Goal: Task Accomplishment & Management: Complete application form

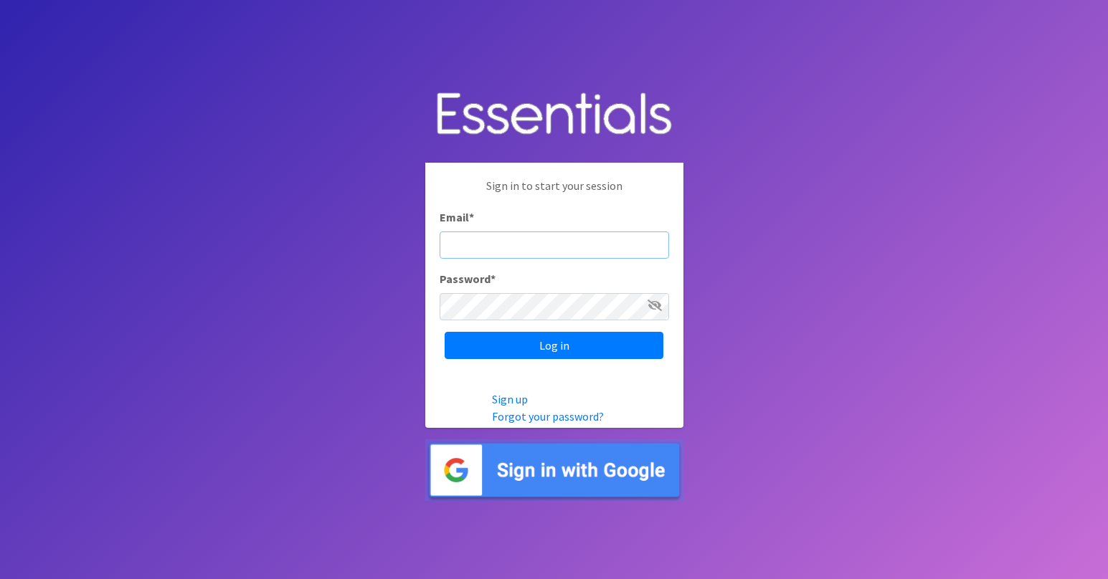
type input "[EMAIL_ADDRESS][DOMAIN_NAME]"
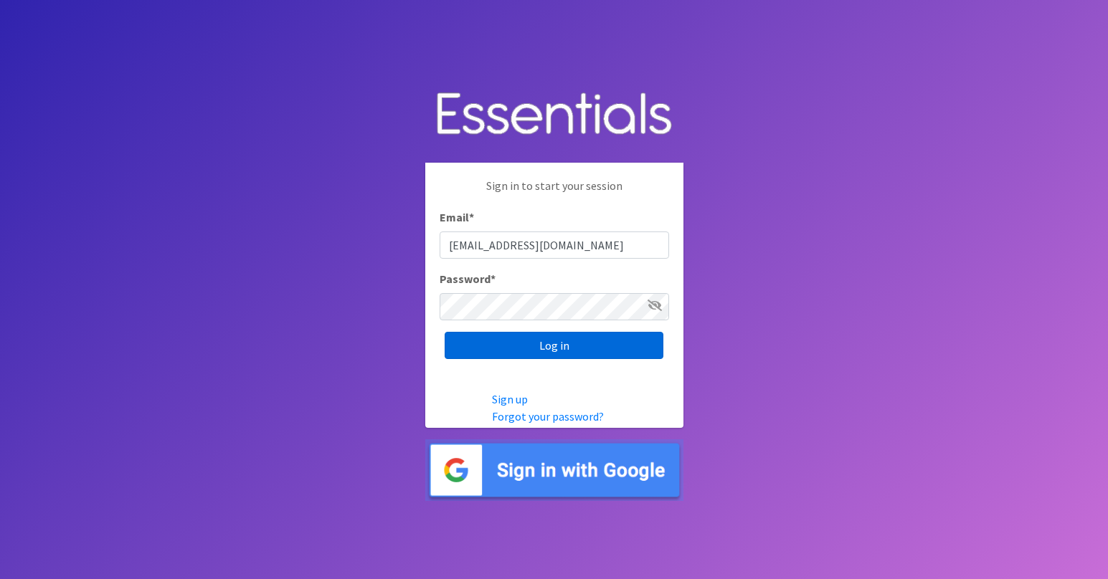
click at [577, 344] on input "Log in" at bounding box center [554, 345] width 219 height 27
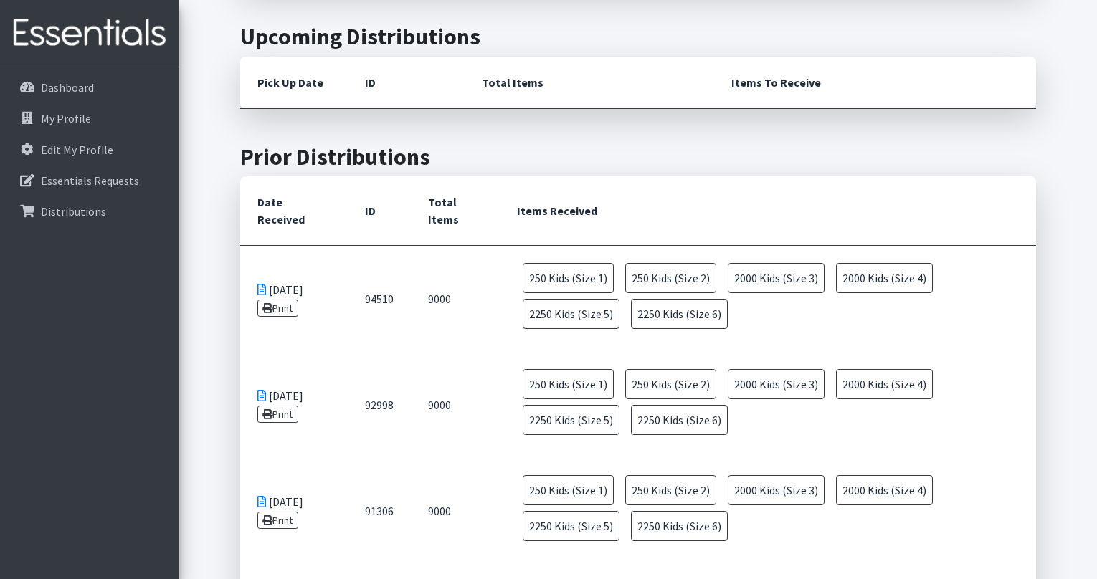
scroll to position [457, 0]
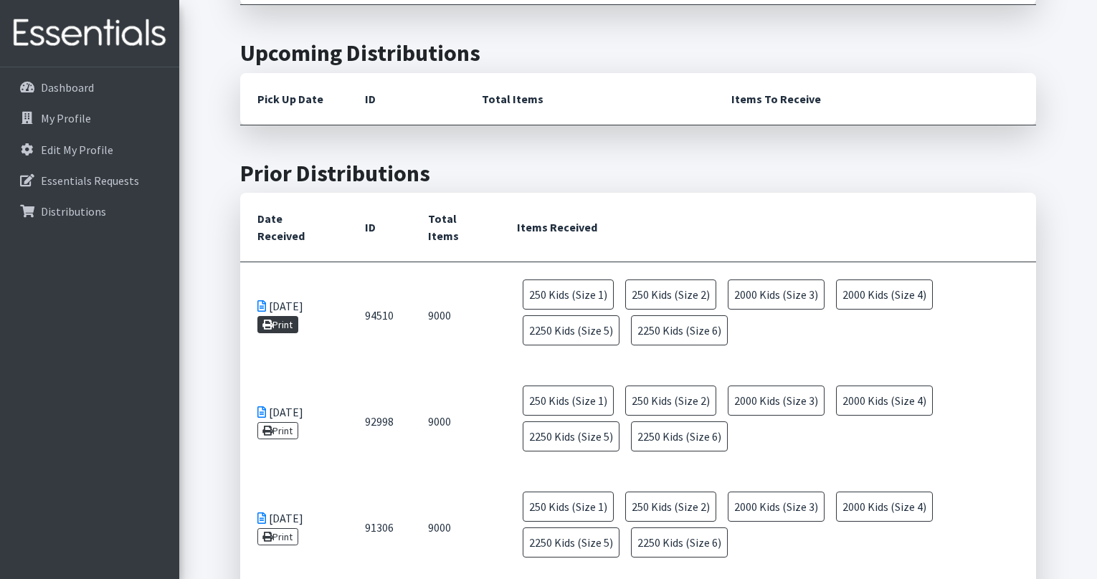
click at [264, 322] on icon at bounding box center [267, 325] width 10 height 10
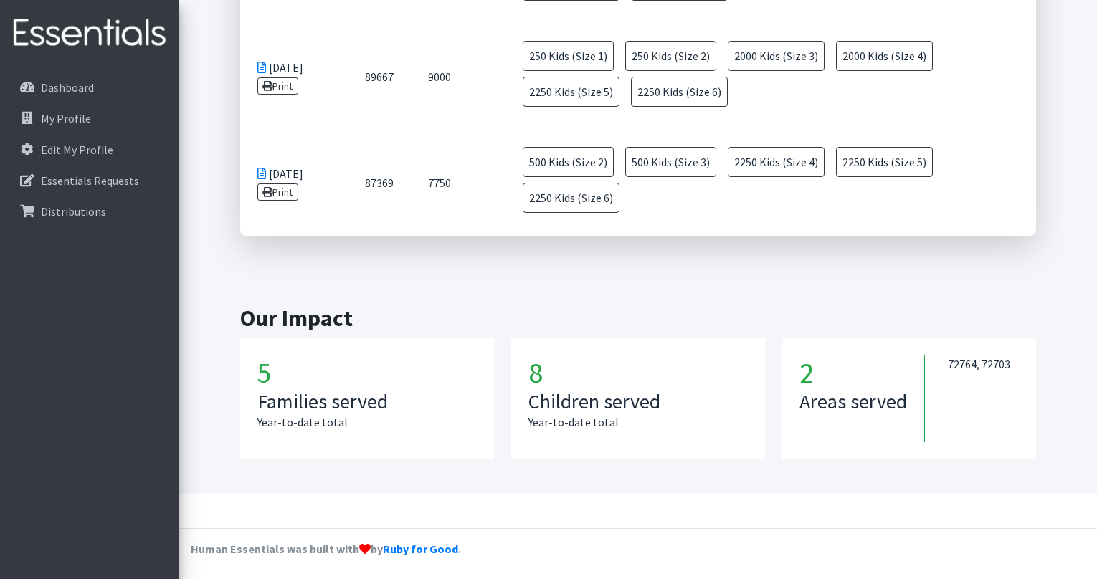
scroll to position [77, 0]
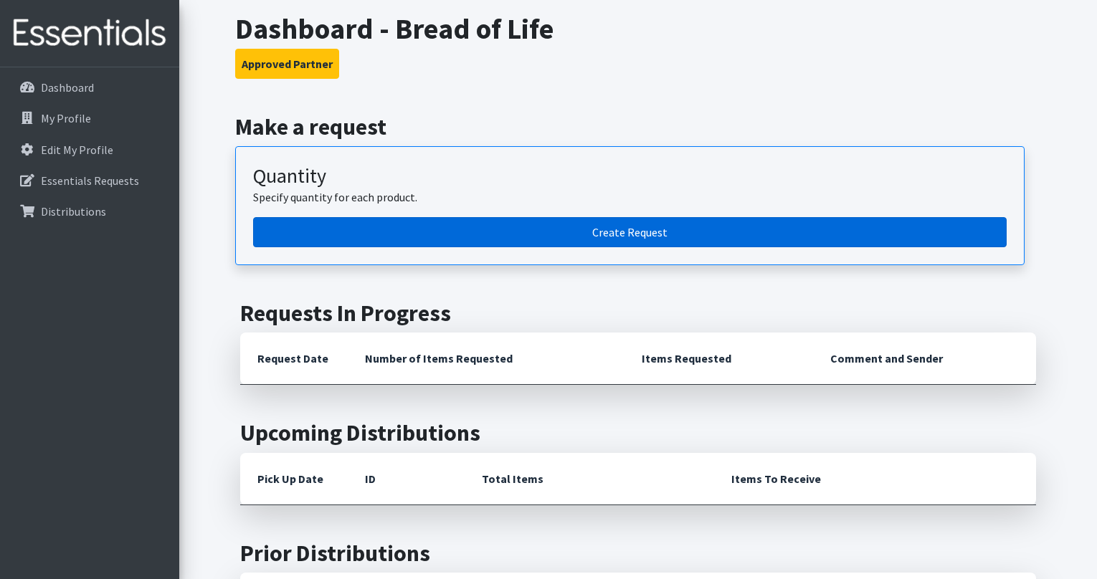
click at [569, 229] on link "Create Request" at bounding box center [630, 232] width 754 height 30
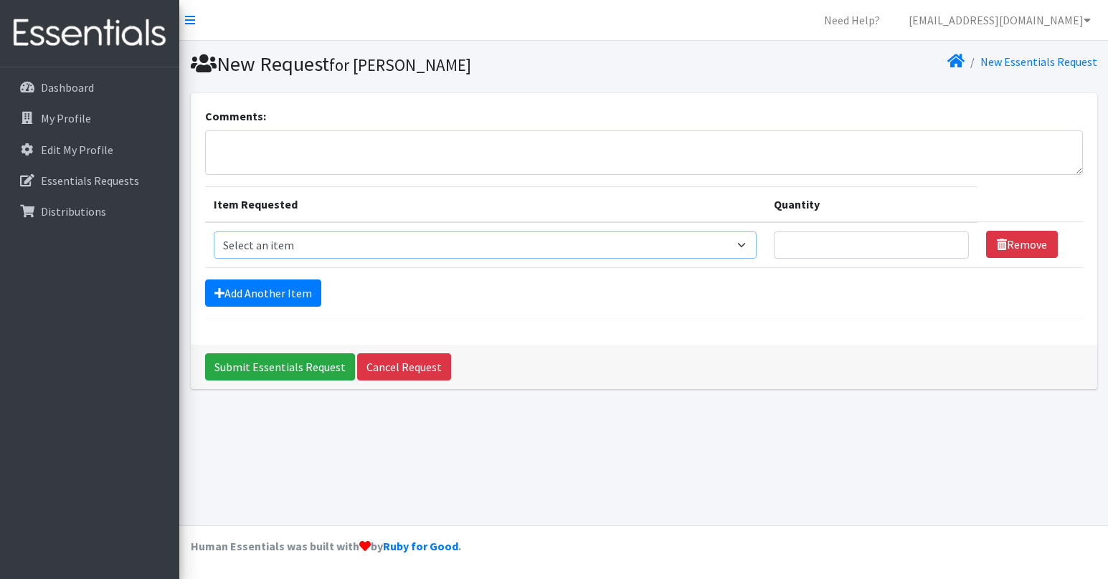
select select "4561"
click at [244, 298] on link "Add Another Item" at bounding box center [263, 293] width 116 height 27
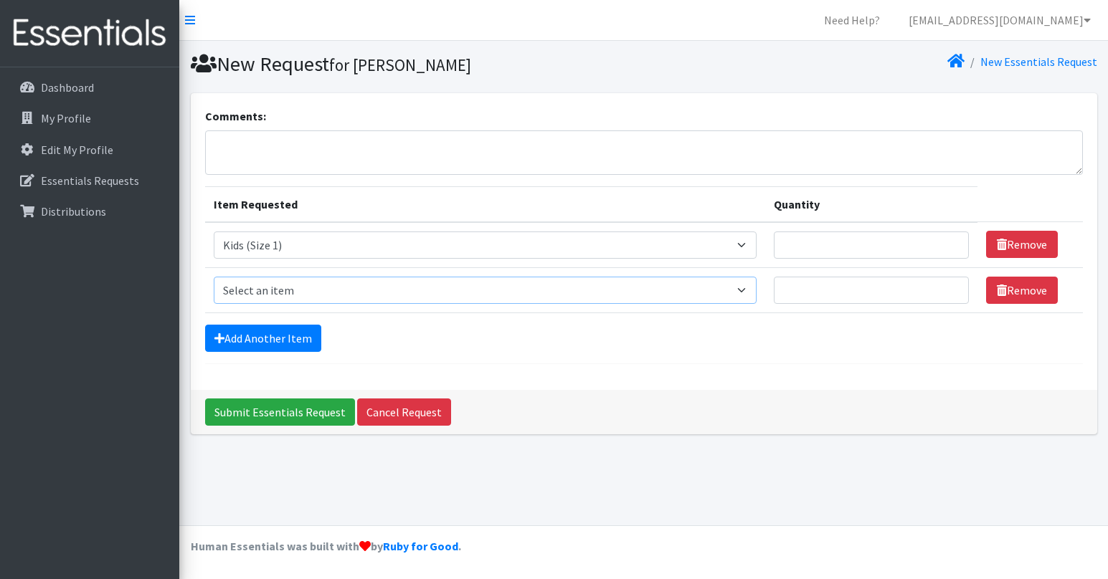
select select "4562"
click at [271, 331] on link "Add Another Item" at bounding box center [263, 338] width 116 height 27
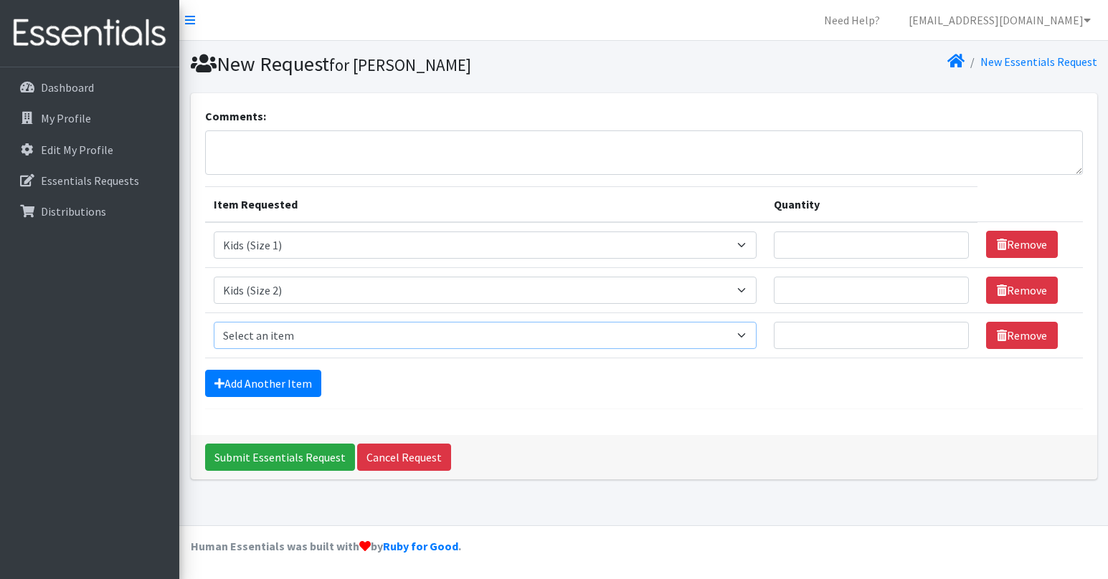
select select "4566"
click at [252, 379] on link "Add Another Item" at bounding box center [263, 383] width 116 height 27
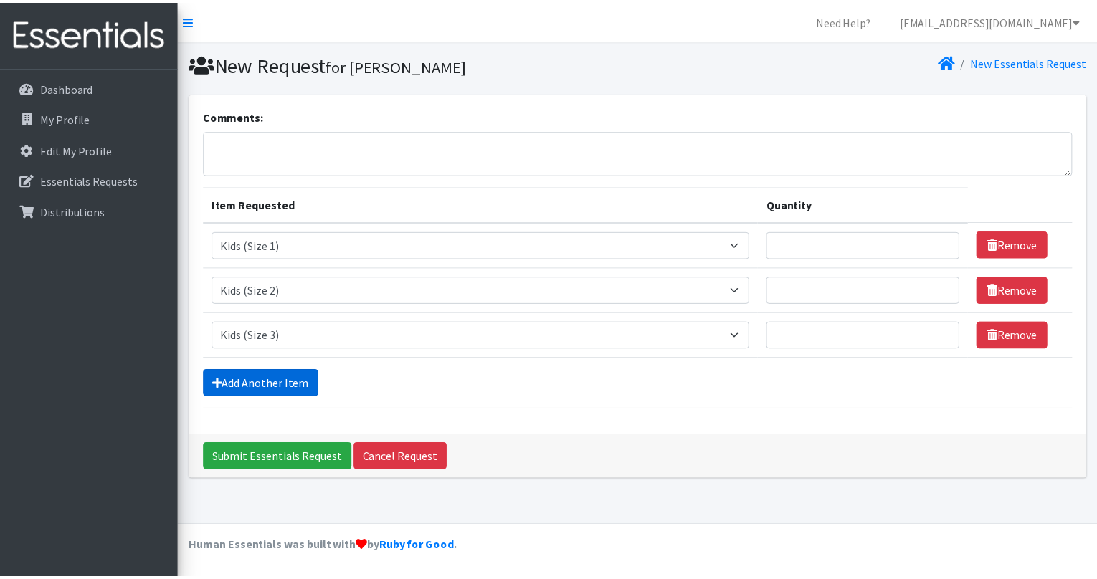
scroll to position [10, 0]
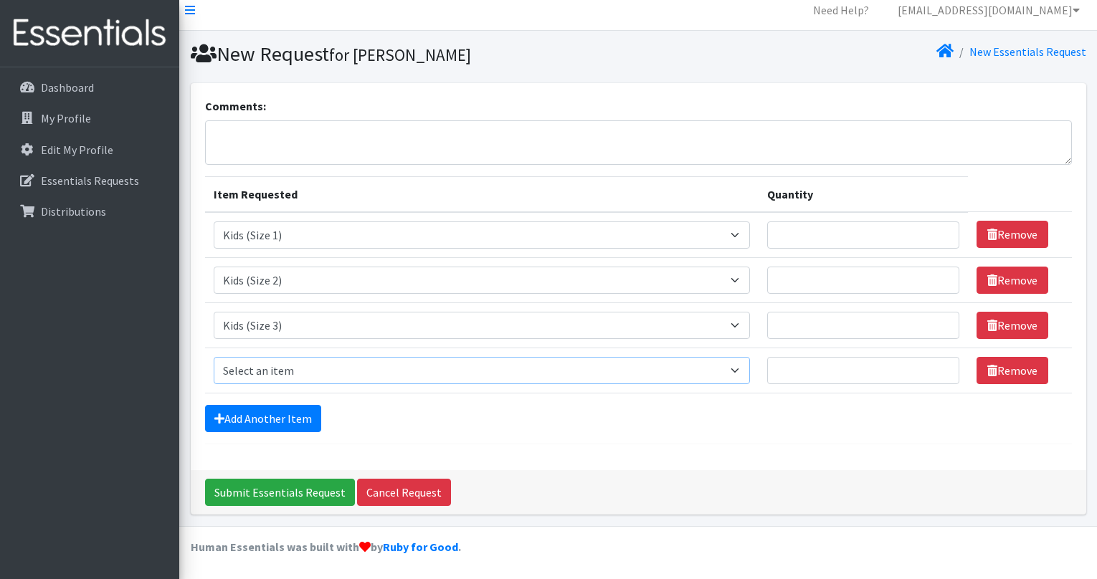
select select "4567"
click at [270, 424] on link "Add Another Item" at bounding box center [263, 418] width 116 height 27
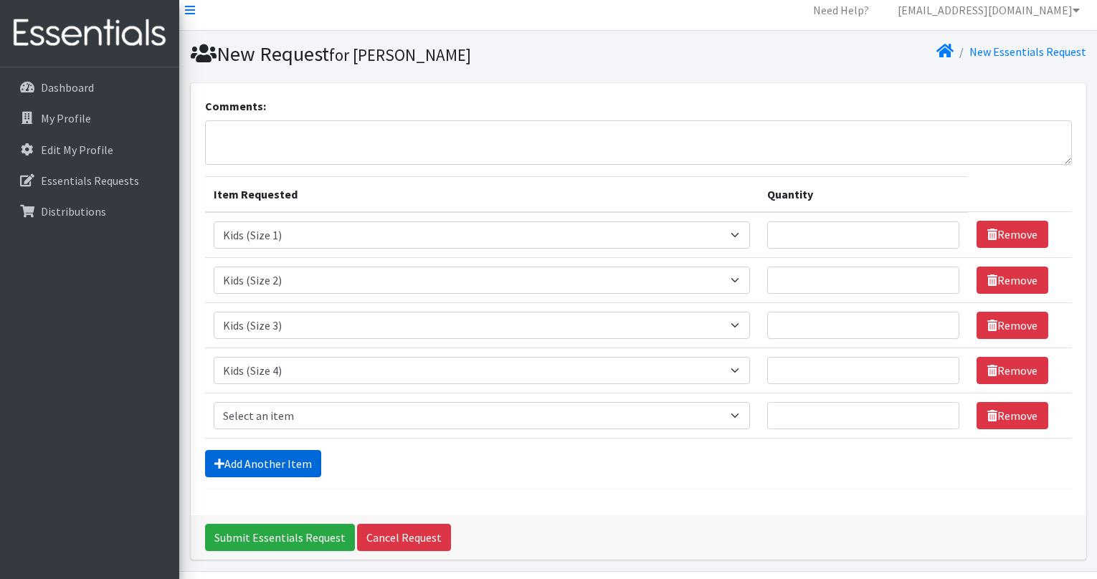
scroll to position [55, 0]
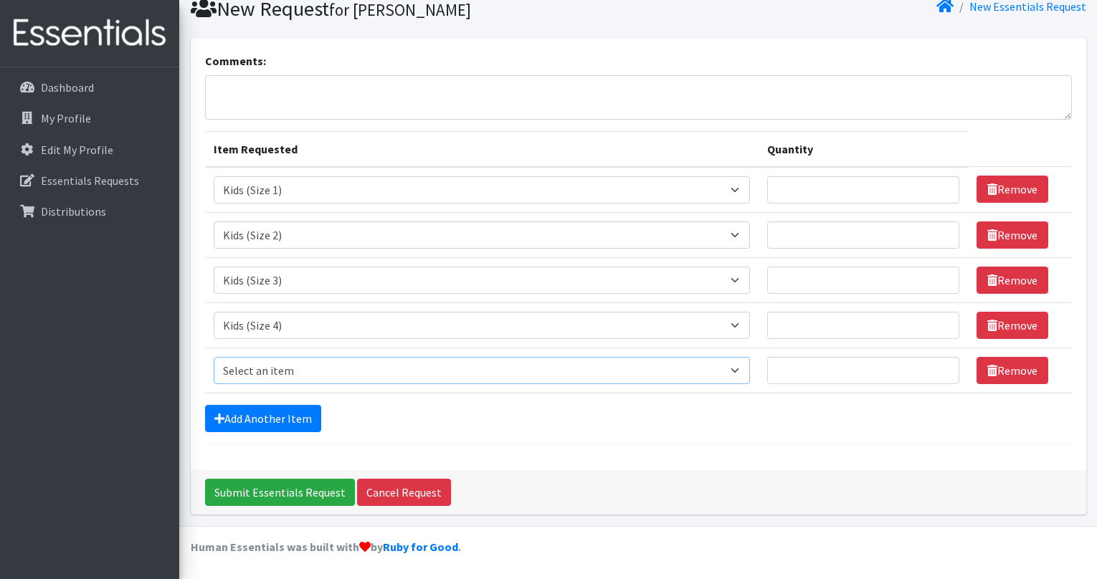
select select "4568"
click at [271, 409] on link "Add Another Item" at bounding box center [263, 418] width 116 height 27
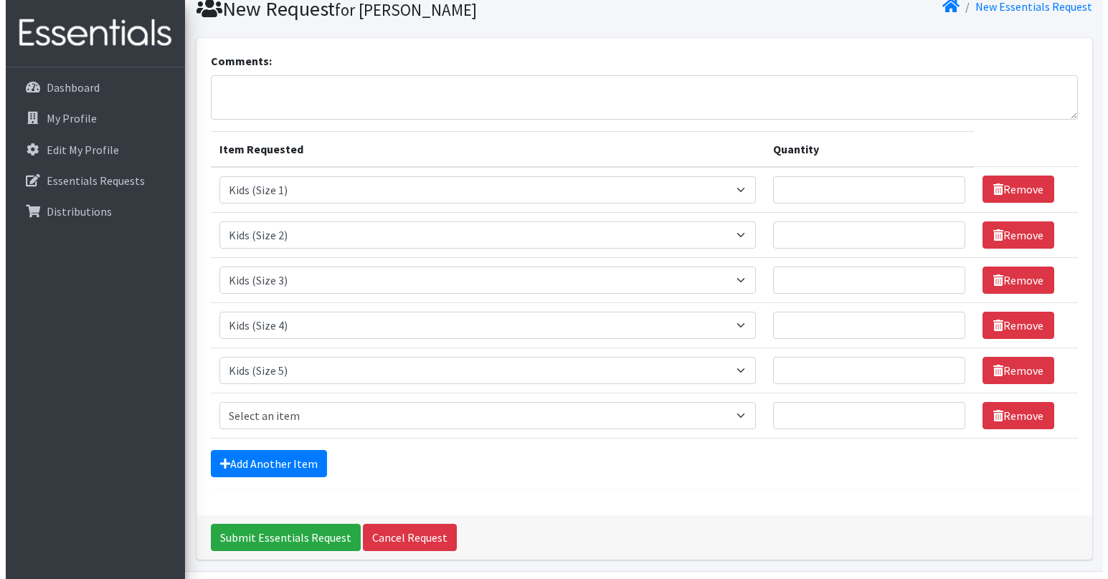
scroll to position [100, 0]
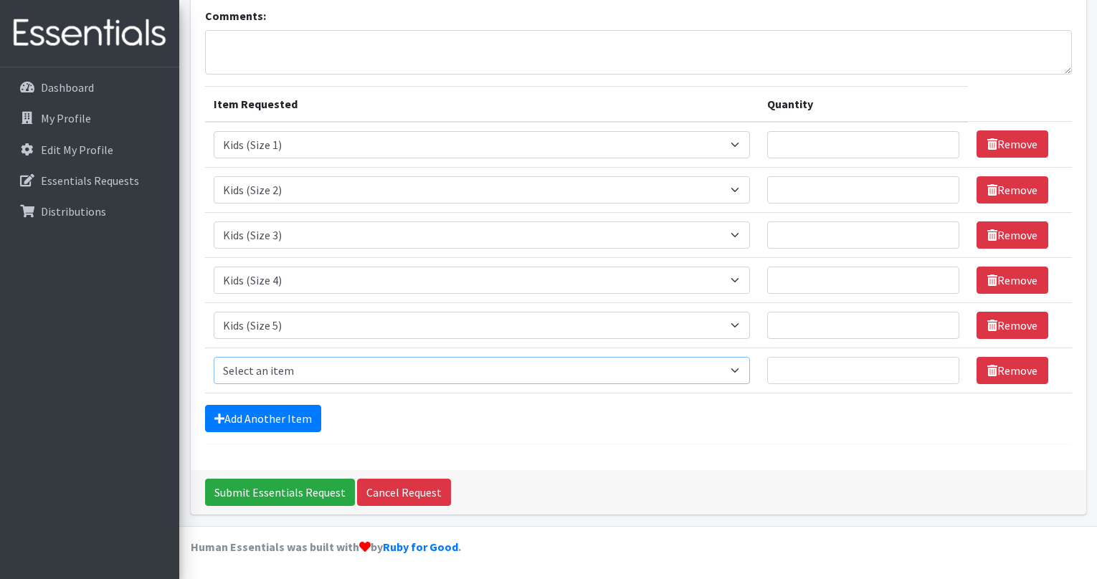
select select "4572"
click at [842, 143] on input "Quantity" at bounding box center [863, 144] width 192 height 27
type input "250"
type input "2000"
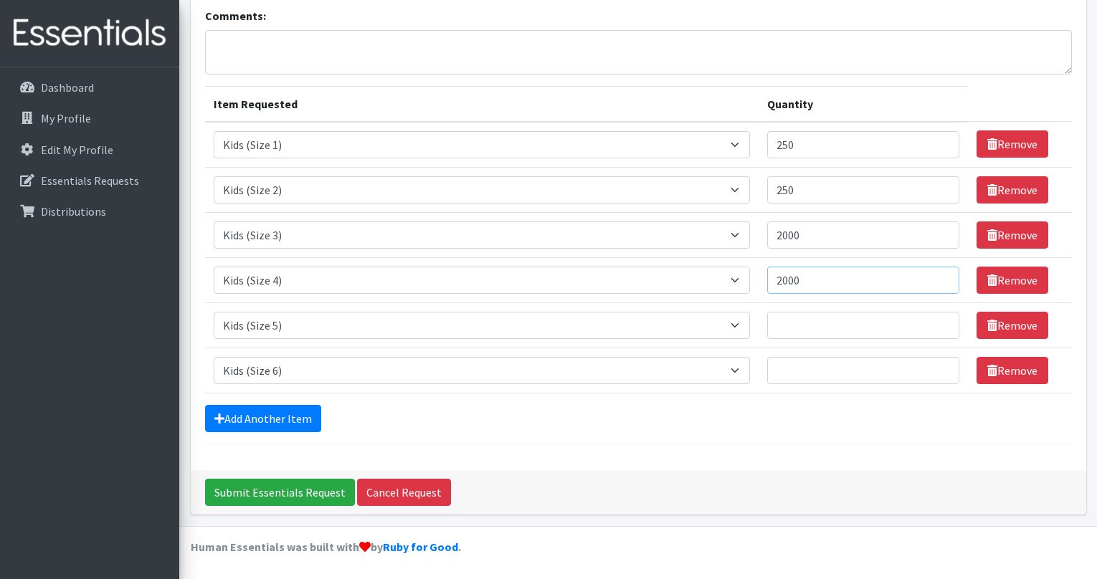
type input "2000"
type input "2250"
click at [262, 500] on input "Submit Essentials Request" at bounding box center [280, 492] width 150 height 27
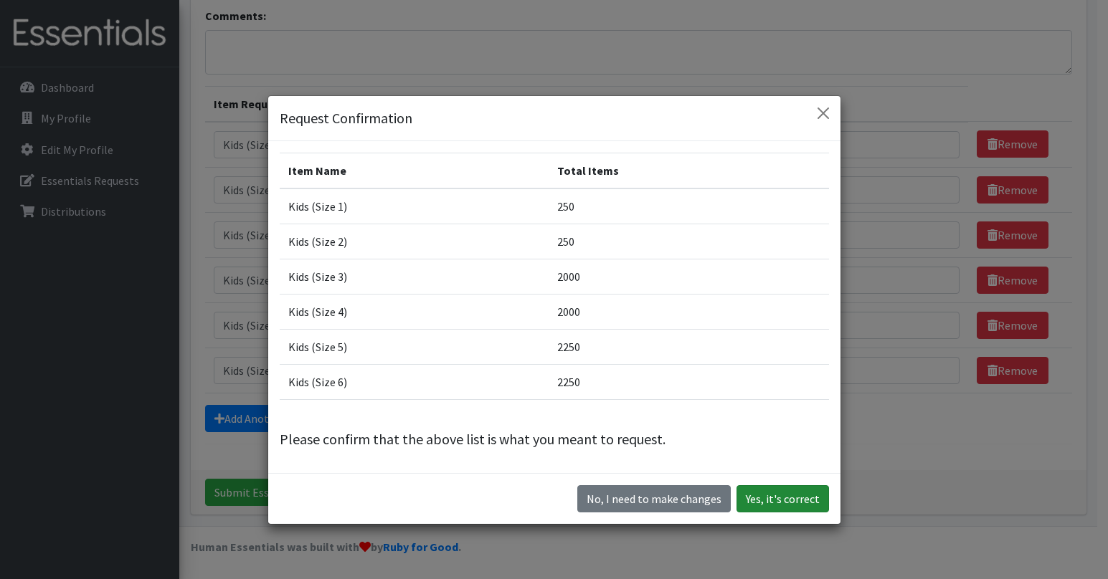
click at [766, 500] on button "Yes, it's correct" at bounding box center [782, 498] width 93 height 27
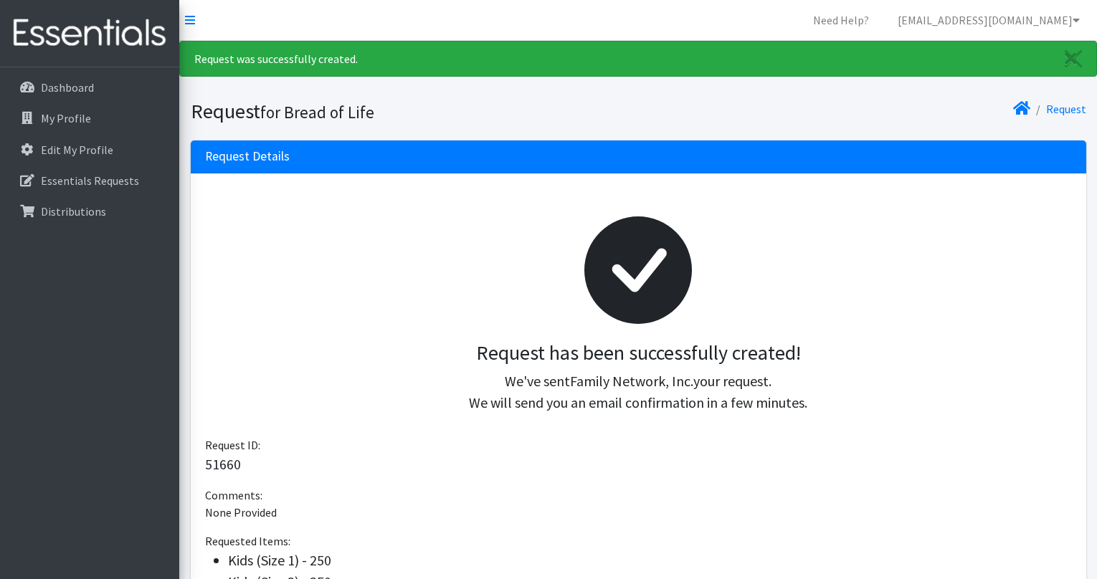
drag, startPoint x: 574, startPoint y: 357, endPoint x: 579, endPoint y: 280, distance: 76.9
click at [576, 351] on h3 "Request has been successfully created!" at bounding box center [639, 353] width 844 height 24
